Goal: Task Accomplishment & Management: Manage account settings

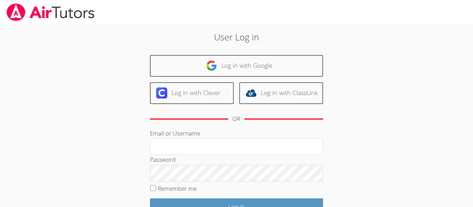
scroll to position [37, 0]
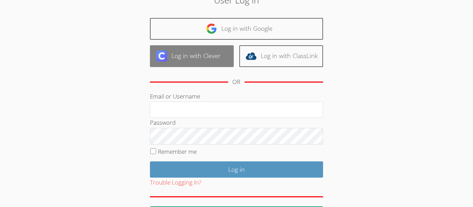
click at [214, 60] on link "Log in with Clever" at bounding box center [192, 56] width 84 height 22
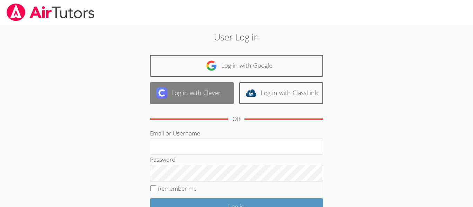
click at [199, 101] on link "Log in with Clever" at bounding box center [192, 93] width 84 height 22
